Goal: Task Accomplishment & Management: Use online tool/utility

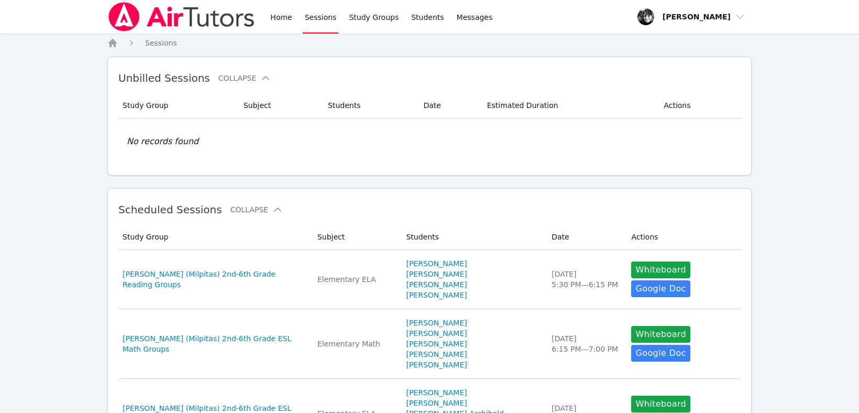
click at [319, 19] on link "Sessions" at bounding box center [321, 17] width 36 height 34
click at [320, 21] on link "Sessions" at bounding box center [321, 17] width 36 height 34
click at [284, 17] on link "Home" at bounding box center [281, 17] width 26 height 34
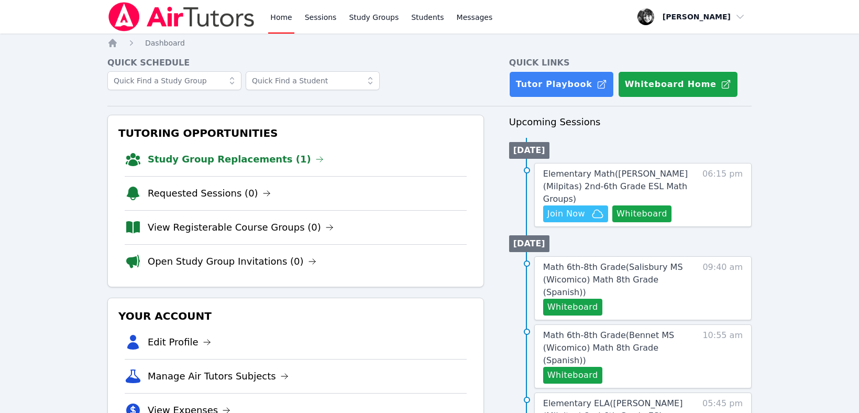
click at [230, 145] on li "Study Group Replacements (1)" at bounding box center [296, 160] width 342 height 34
click at [222, 157] on link "Study Group Replacements (1)" at bounding box center [236, 159] width 176 height 15
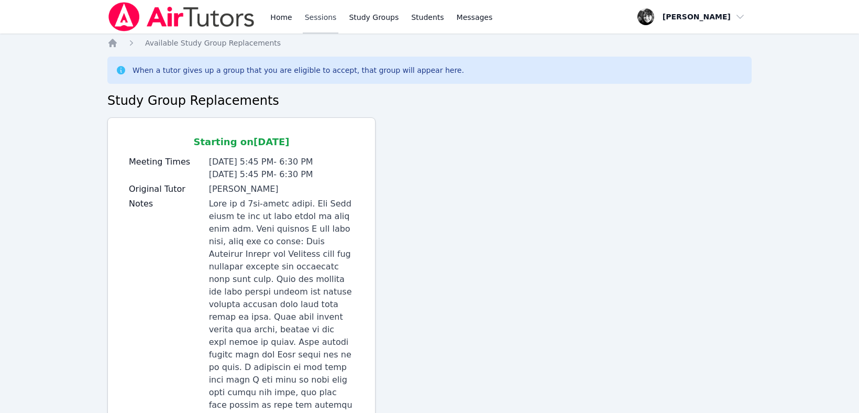
click at [316, 17] on link "Sessions" at bounding box center [321, 17] width 36 height 34
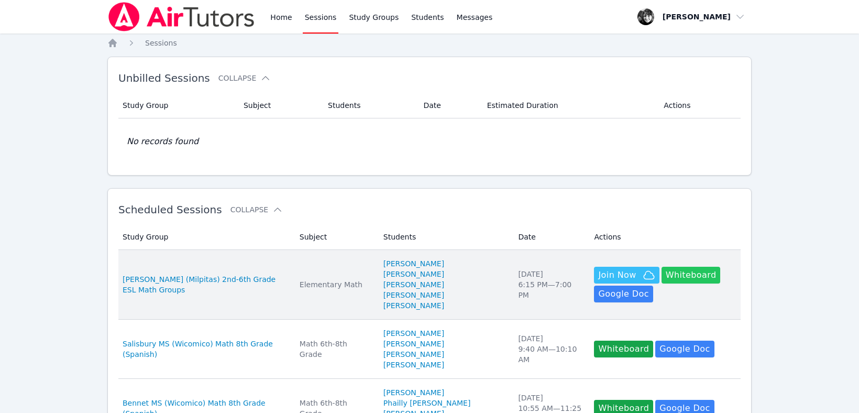
click at [662, 281] on button "Whiteboard" at bounding box center [691, 275] width 59 height 17
click at [608, 270] on span "Join Now" at bounding box center [617, 275] width 38 height 13
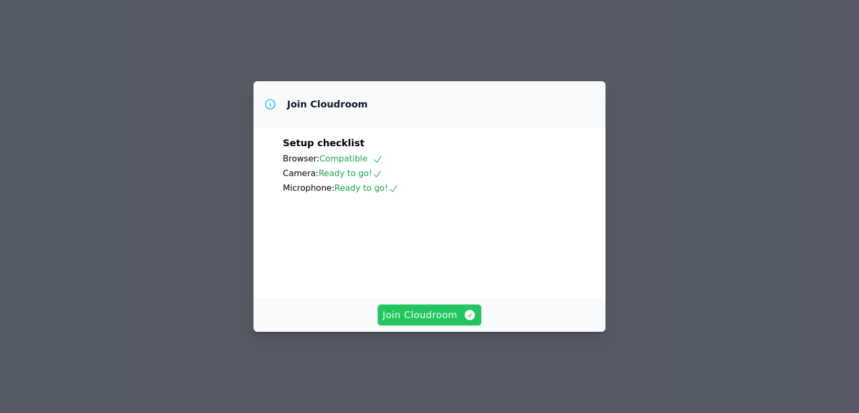
click at [454, 322] on span "Join Cloudroom" at bounding box center [430, 315] width 94 height 15
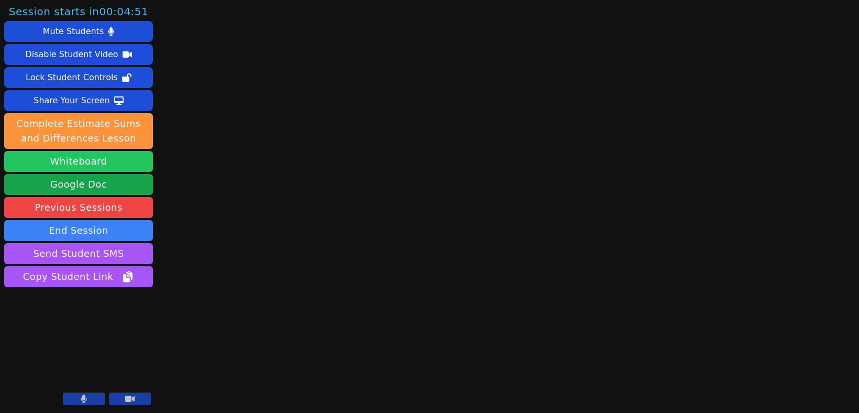
click at [85, 159] on button "Whiteboard" at bounding box center [78, 161] width 149 height 21
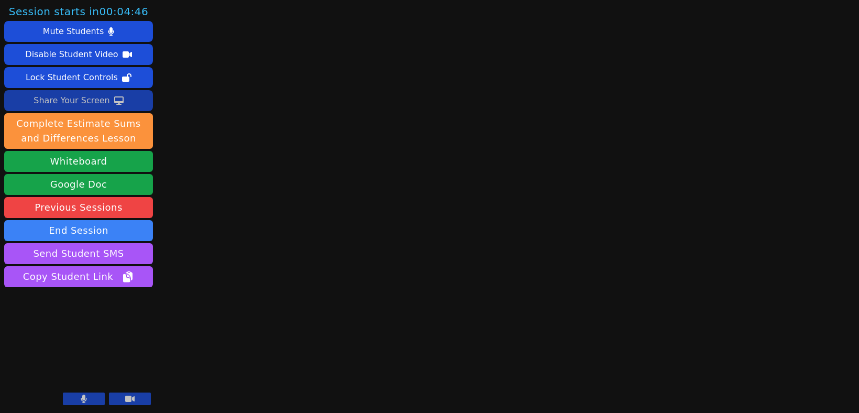
click at [75, 99] on div "Share Your Screen" at bounding box center [72, 100] width 76 height 17
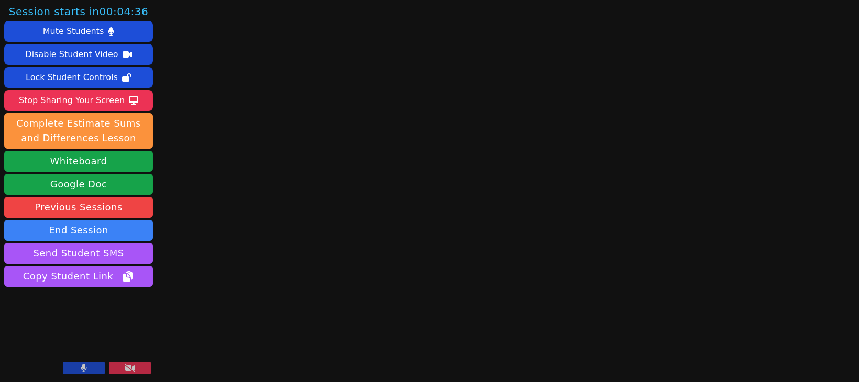
click at [87, 369] on button at bounding box center [84, 368] width 42 height 13
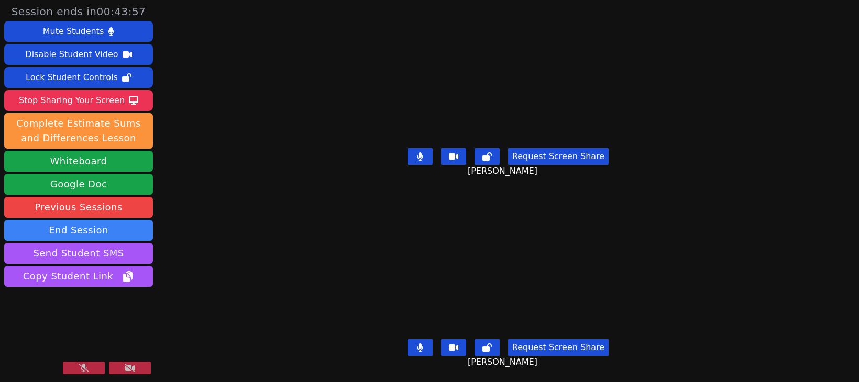
click at [177, 273] on div "Session ends in 00:43:57 Mute Students Disable Student Video Lock Student Contr…" at bounding box center [429, 191] width 859 height 382
click at [92, 373] on button at bounding box center [84, 368] width 42 height 13
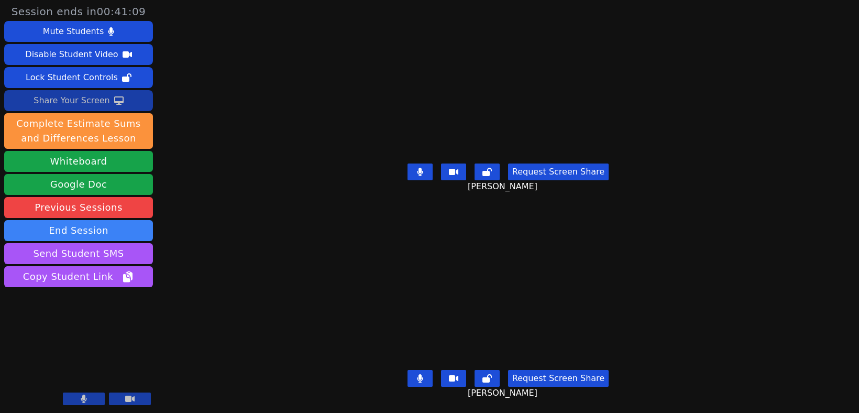
click at [76, 99] on div "Share Your Screen" at bounding box center [72, 100] width 76 height 17
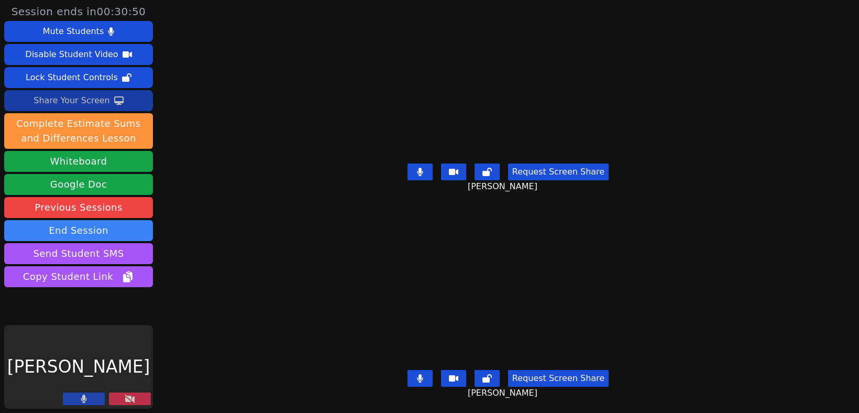
click at [131, 401] on icon at bounding box center [130, 399] width 10 height 8
click at [119, 398] on button at bounding box center [130, 398] width 42 height 13
click at [119, 397] on button at bounding box center [130, 398] width 42 height 13
click at [82, 101] on div "Share Your Screen" at bounding box center [72, 100] width 76 height 17
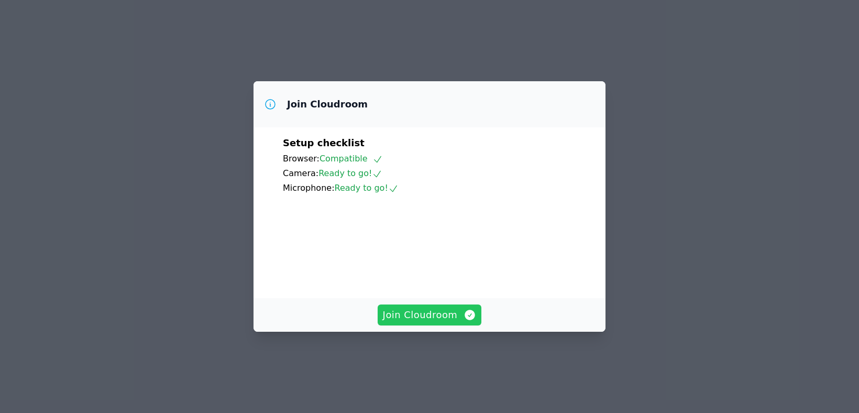
click at [426, 322] on span "Join Cloudroom" at bounding box center [430, 315] width 94 height 15
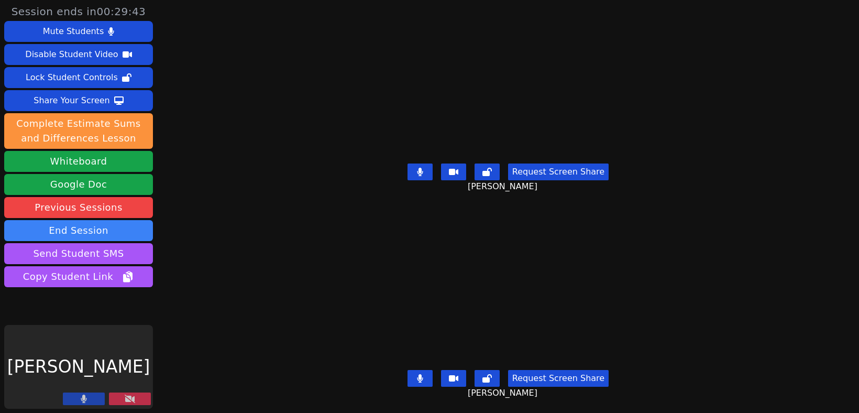
click at [135, 395] on button at bounding box center [130, 398] width 42 height 13
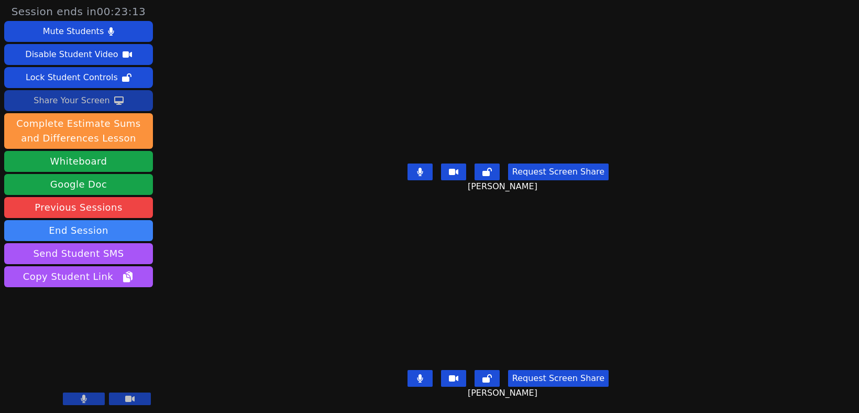
click at [77, 106] on div "Share Your Screen" at bounding box center [72, 100] width 76 height 17
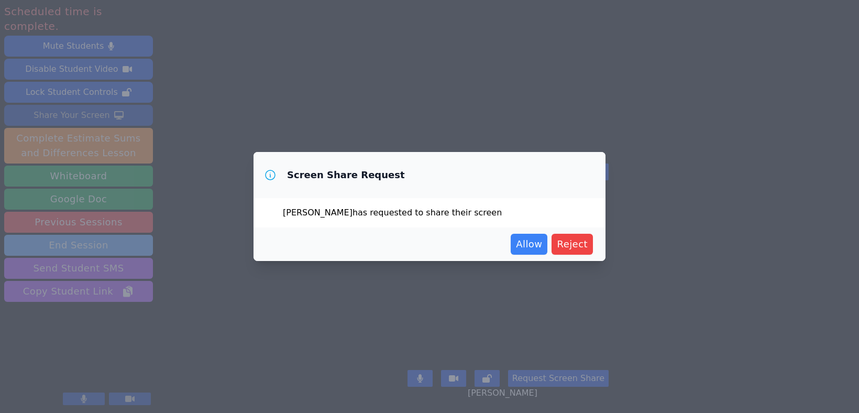
click at [82, 229] on div "Screen Share Request [PERSON_NAME] has requested to share their screen Allow Re…" at bounding box center [429, 206] width 859 height 413
click at [577, 248] on span "Reject" at bounding box center [572, 244] width 31 height 15
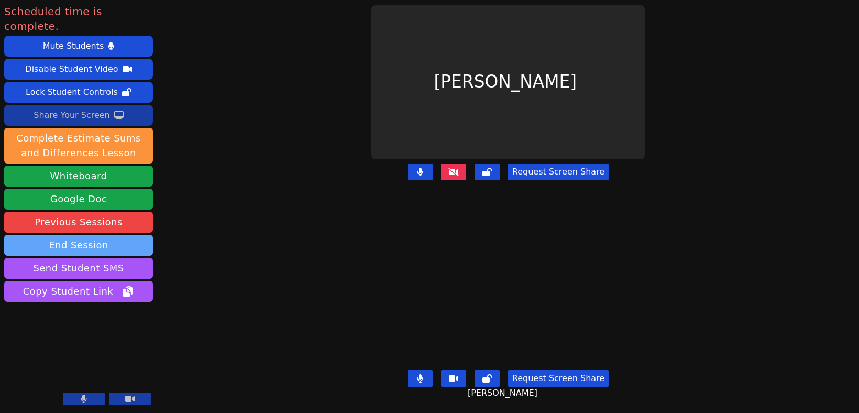
click at [60, 235] on button "End Session" at bounding box center [78, 245] width 149 height 21
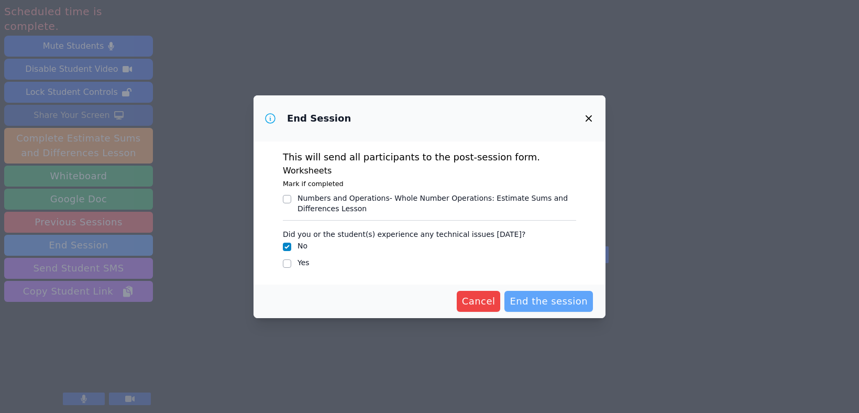
click at [570, 306] on span "End the session" at bounding box center [549, 301] width 78 height 15
